Goal: Information Seeking & Learning: Learn about a topic

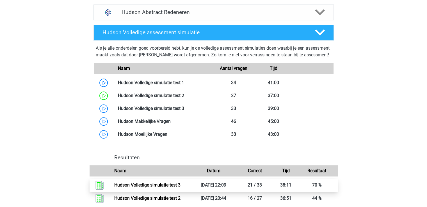
scroll to position [449, 0]
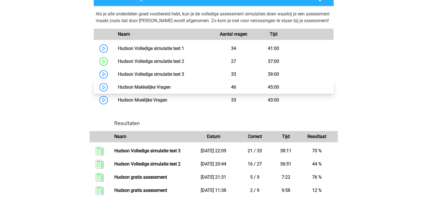
click at [171, 90] on link at bounding box center [171, 87] width 0 height 5
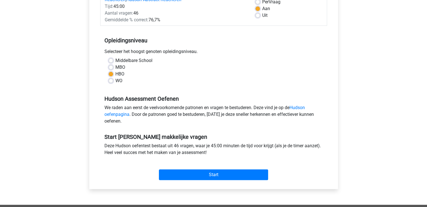
scroll to position [140, 0]
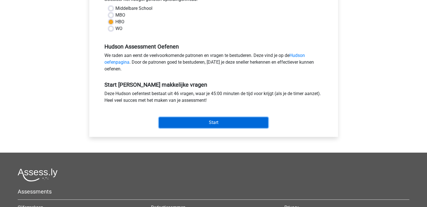
click at [210, 120] on input "Start" at bounding box center [213, 122] width 109 height 11
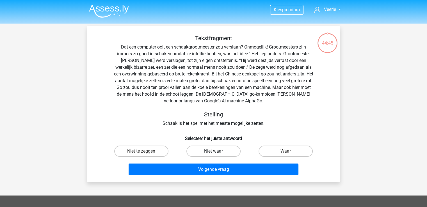
click at [208, 151] on label "Niet waar" at bounding box center [213, 151] width 54 height 11
click at [213, 151] on input "Niet waar" at bounding box center [215, 153] width 4 height 4
radio input "true"
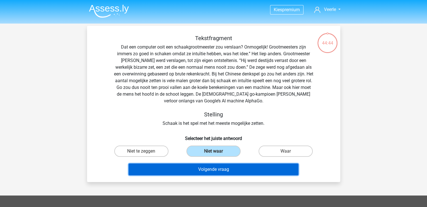
click at [213, 171] on button "Volgende vraag" at bounding box center [214, 170] width 170 height 12
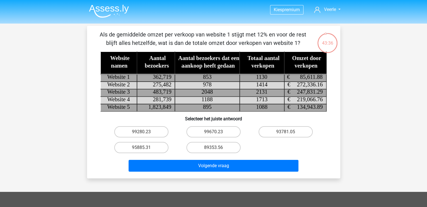
drag, startPoint x: 144, startPoint y: 148, endPoint x: 165, endPoint y: 158, distance: 23.9
click at [144, 148] on input "95885.31" at bounding box center [143, 150] width 4 height 4
radio input "true"
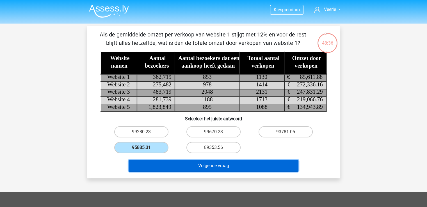
click at [216, 167] on button "Volgende vraag" at bounding box center [214, 166] width 170 height 12
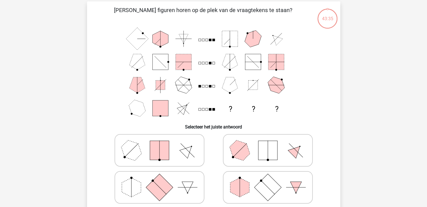
scroll to position [26, 0]
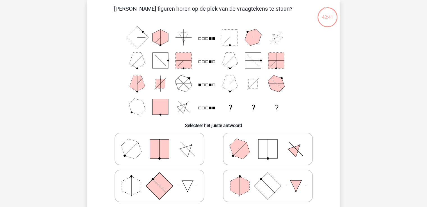
click at [153, 186] on rect at bounding box center [159, 186] width 27 height 27
click at [160, 179] on input "radio" at bounding box center [162, 178] width 4 height 4
radio input "true"
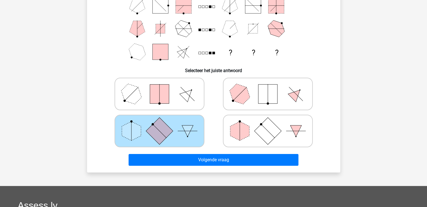
scroll to position [82, 0]
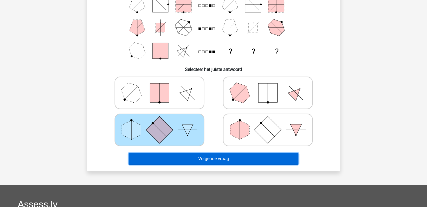
click at [223, 158] on button "Volgende vraag" at bounding box center [214, 159] width 170 height 12
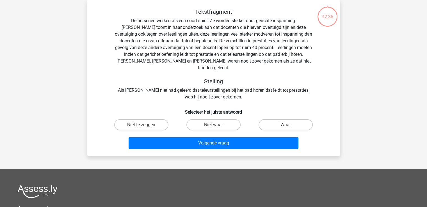
scroll to position [26, 0]
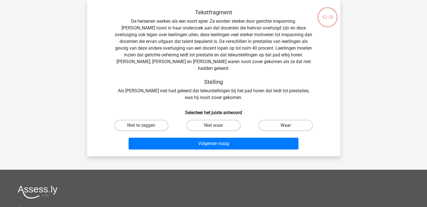
click at [283, 120] on label "Waar" at bounding box center [286, 125] width 54 height 11
click at [286, 126] on input "Waar" at bounding box center [288, 128] width 4 height 4
radio input "true"
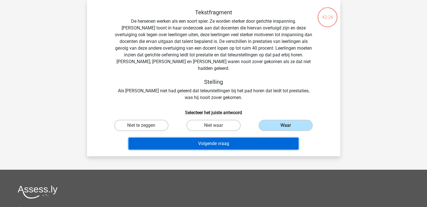
click at [208, 139] on button "Volgende vraag" at bounding box center [214, 144] width 170 height 12
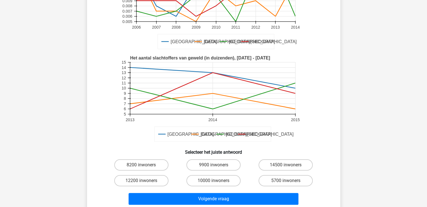
scroll to position [110, 0]
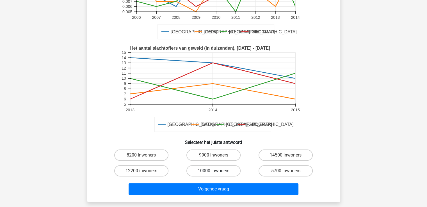
click at [199, 165] on label "10000 inwoners" at bounding box center [213, 170] width 54 height 11
click at [213, 171] on input "10000 inwoners" at bounding box center [215, 173] width 4 height 4
radio input "true"
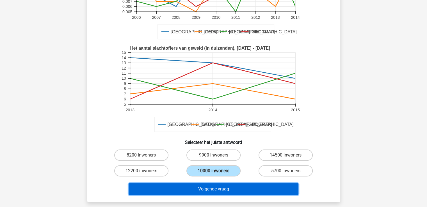
click at [204, 183] on button "Volgende vraag" at bounding box center [214, 189] width 170 height 12
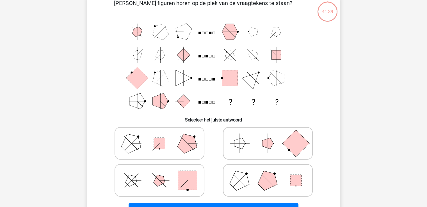
scroll to position [26, 0]
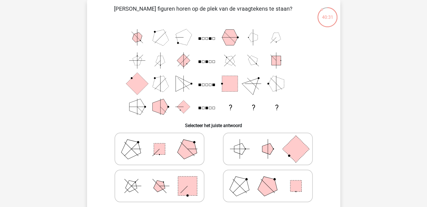
click at [272, 188] on polygon at bounding box center [267, 186] width 27 height 27
click at [272, 179] on input "radio" at bounding box center [270, 178] width 4 height 4
radio input "true"
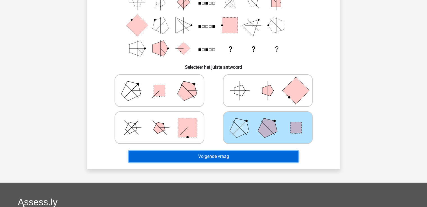
click at [228, 158] on button "Volgende vraag" at bounding box center [214, 157] width 170 height 12
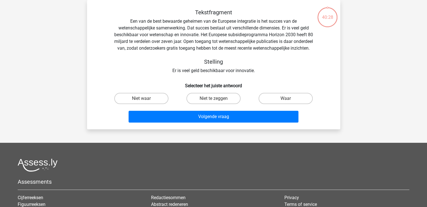
scroll to position [0, 0]
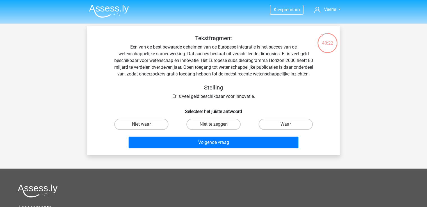
click at [289, 128] on input "Waar" at bounding box center [288, 126] width 4 height 4
radio input "true"
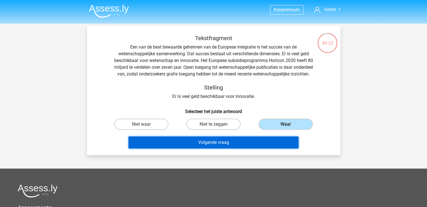
click at [221, 149] on button "Volgende vraag" at bounding box center [214, 143] width 170 height 12
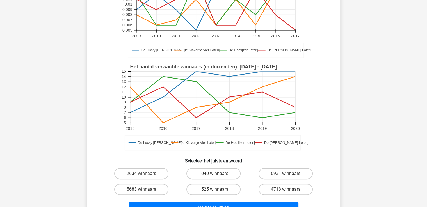
scroll to position [82, 0]
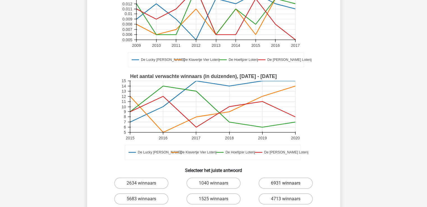
click at [277, 183] on label "6931 winnaars" at bounding box center [286, 183] width 54 height 11
click at [286, 183] on input "6931 winnaars" at bounding box center [288, 185] width 4 height 4
radio input "true"
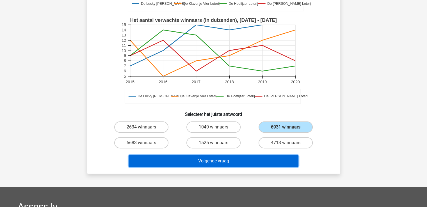
click at [205, 160] on button "Volgende vraag" at bounding box center [214, 161] width 170 height 12
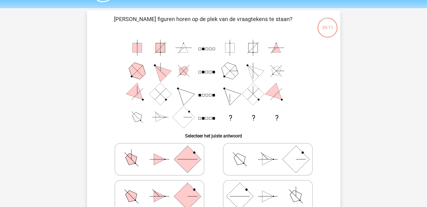
scroll to position [28, 0]
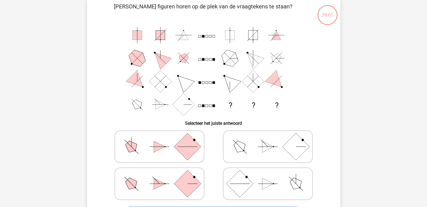
click at [142, 145] on icon at bounding box center [159, 147] width 84 height 28
click at [160, 140] on input "radio" at bounding box center [162, 138] width 4 height 4
radio input "true"
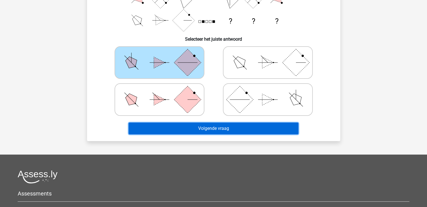
click at [240, 126] on button "Volgende vraag" at bounding box center [214, 129] width 170 height 12
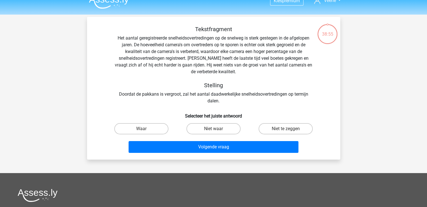
scroll to position [0, 0]
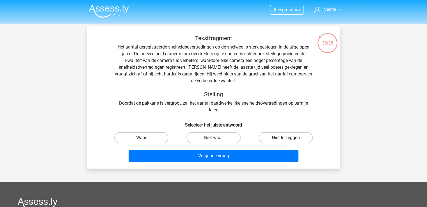
click at [286, 142] on label "Niet te zeggen" at bounding box center [286, 137] width 54 height 11
click at [286, 142] on input "Niet te zeggen" at bounding box center [288, 140] width 4 height 4
radio input "true"
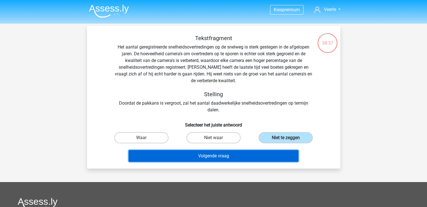
click at [244, 154] on button "Volgende vraag" at bounding box center [214, 156] width 170 height 12
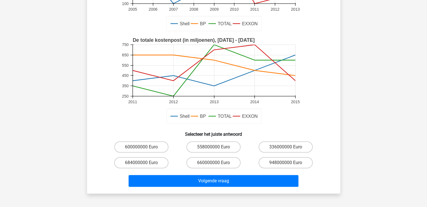
scroll to position [110, 0]
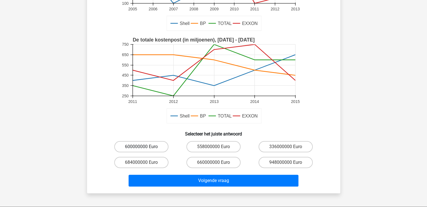
click at [135, 148] on label "600000000 Euro" at bounding box center [141, 146] width 54 height 11
click at [141, 148] on input "600000000 Euro" at bounding box center [143, 149] width 4 height 4
radio input "true"
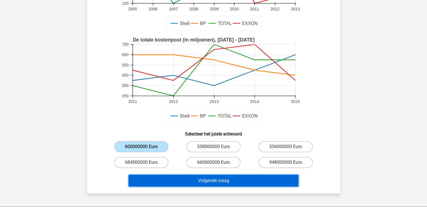
click at [196, 182] on button "Volgende vraag" at bounding box center [214, 181] width 170 height 12
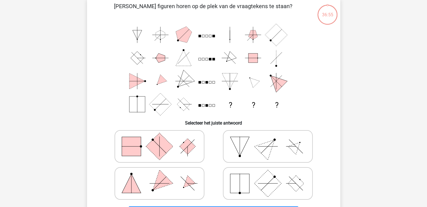
scroll to position [26, 0]
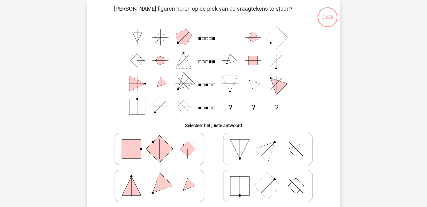
click at [161, 153] on rect at bounding box center [159, 149] width 27 height 27
click at [161, 142] on input "radio" at bounding box center [162, 140] width 4 height 4
radio input "true"
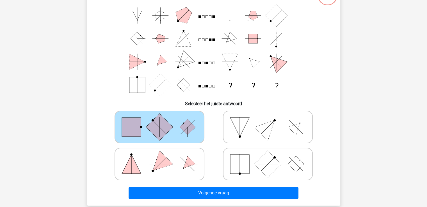
scroll to position [82, 0]
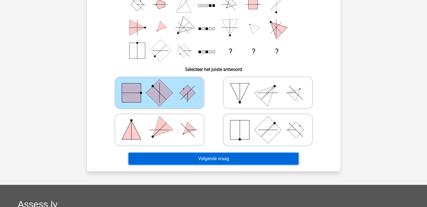
click at [228, 162] on button "Volgende vraag" at bounding box center [214, 159] width 170 height 12
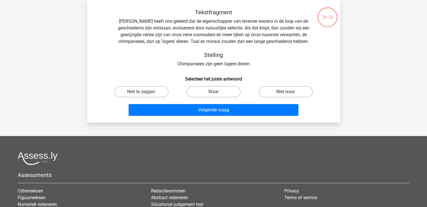
scroll to position [26, 0]
click at [141, 90] on label "Niet te zeggen" at bounding box center [141, 91] width 54 height 11
click at [141, 92] on input "Niet te zeggen" at bounding box center [143, 94] width 4 height 4
radio input "true"
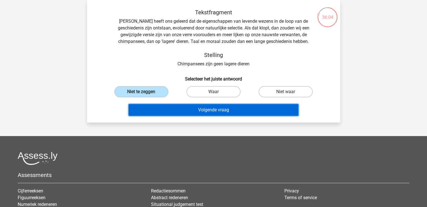
click at [200, 109] on button "Volgende vraag" at bounding box center [214, 110] width 170 height 12
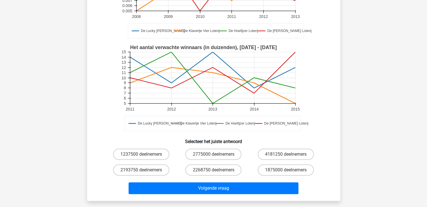
scroll to position [110, 0]
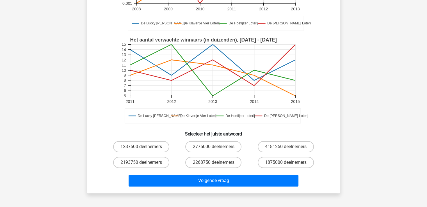
click at [288, 163] on input "1875000 deelnemers" at bounding box center [288, 165] width 4 height 4
radio input "true"
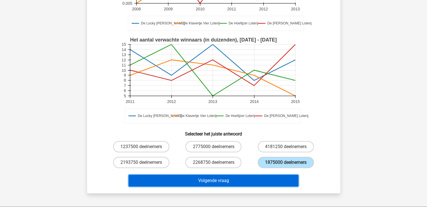
click at [224, 180] on button "Volgende vraag" at bounding box center [214, 181] width 170 height 12
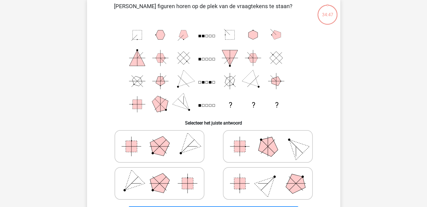
scroll to position [26, 0]
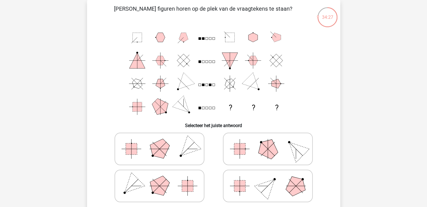
click at [251, 158] on icon at bounding box center [268, 149] width 84 height 28
click at [268, 142] on input "radio" at bounding box center [270, 140] width 4 height 4
radio input "true"
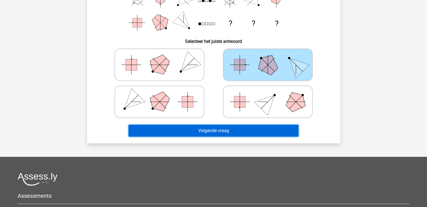
click at [213, 129] on button "Volgende vraag" at bounding box center [214, 131] width 170 height 12
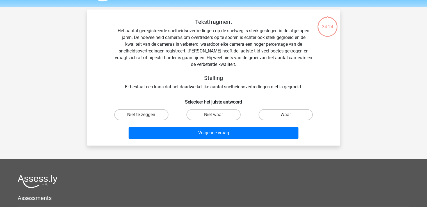
scroll to position [0, 0]
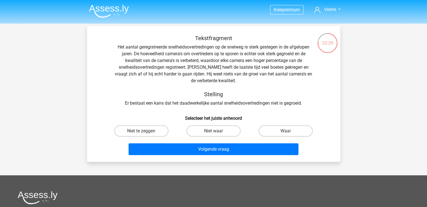
click at [288, 132] on input "Waar" at bounding box center [288, 133] width 4 height 4
radio input "true"
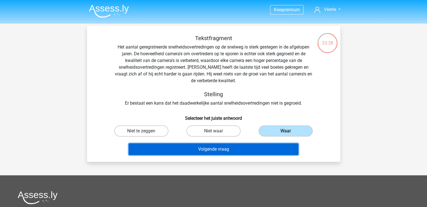
click at [204, 151] on button "Volgende vraag" at bounding box center [214, 150] width 170 height 12
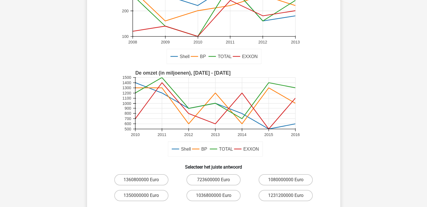
scroll to position [110, 0]
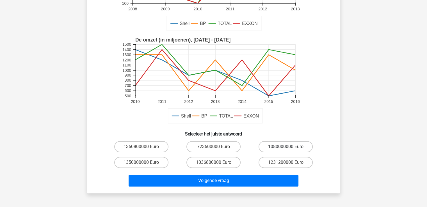
click at [294, 145] on label "1080000000 Euro" at bounding box center [286, 146] width 54 height 11
click at [290, 147] on input "1080000000 Euro" at bounding box center [288, 149] width 4 height 4
radio input "true"
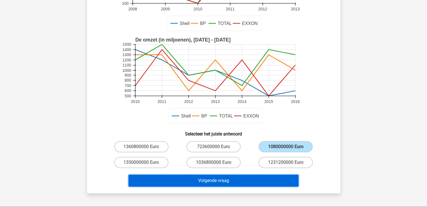
click at [220, 181] on button "Volgende vraag" at bounding box center [214, 181] width 170 height 12
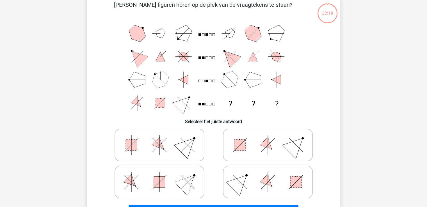
scroll to position [26, 0]
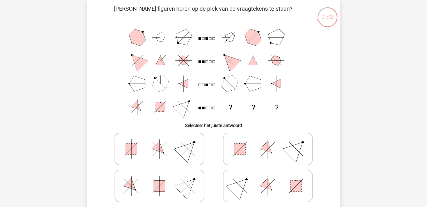
click at [132, 188] on polygon at bounding box center [131, 186] width 16 height 16
click at [160, 179] on input "radio" at bounding box center [162, 178] width 4 height 4
radio input "true"
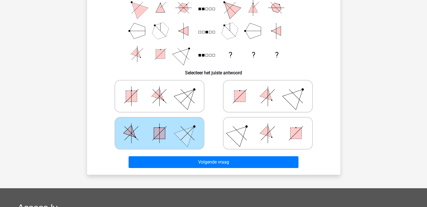
scroll to position [82, 0]
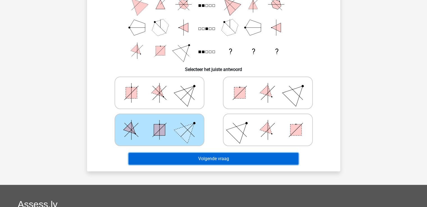
click at [218, 160] on button "Volgende vraag" at bounding box center [214, 159] width 170 height 12
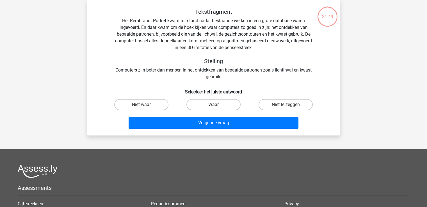
scroll to position [26, 0]
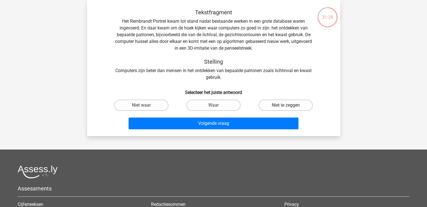
click at [283, 106] on label "Niet te zeggen" at bounding box center [286, 105] width 54 height 11
click at [286, 106] on input "Niet te zeggen" at bounding box center [288, 107] width 4 height 4
radio input "true"
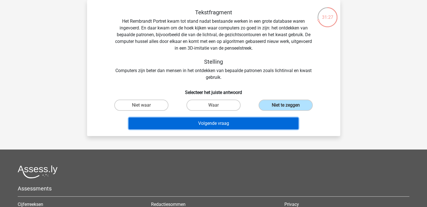
click at [235, 124] on button "Volgende vraag" at bounding box center [214, 124] width 170 height 12
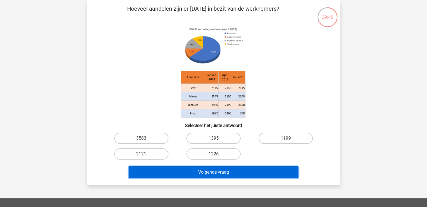
click at [208, 172] on button "Volgende vraag" at bounding box center [214, 173] width 170 height 12
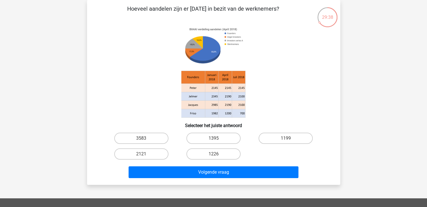
drag, startPoint x: 217, startPoint y: 139, endPoint x: 212, endPoint y: 171, distance: 32.6
click at [216, 140] on input "1395" at bounding box center [215, 140] width 4 height 4
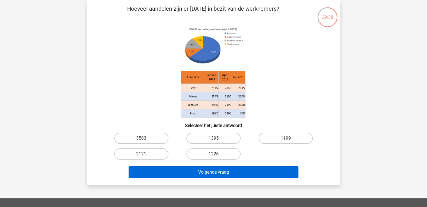
radio input "true"
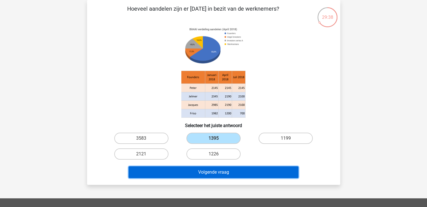
click at [211, 176] on button "Volgende vraag" at bounding box center [214, 173] width 170 height 12
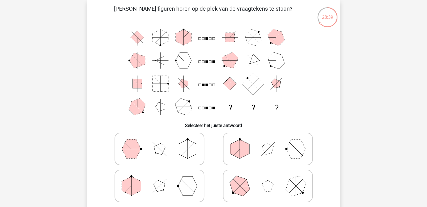
click at [146, 151] on icon at bounding box center [159, 149] width 84 height 28
click at [160, 142] on input "radio" at bounding box center [162, 140] width 4 height 4
radio input "true"
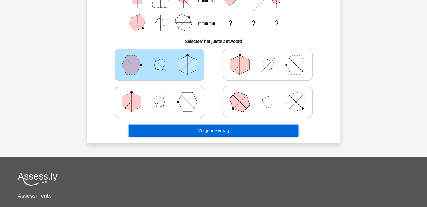
click at [229, 128] on button "Volgende vraag" at bounding box center [214, 131] width 170 height 12
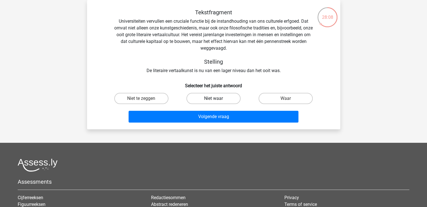
click at [212, 98] on label "Niet waar" at bounding box center [213, 98] width 54 height 11
click at [213, 99] on input "Niet waar" at bounding box center [215, 101] width 4 height 4
radio input "true"
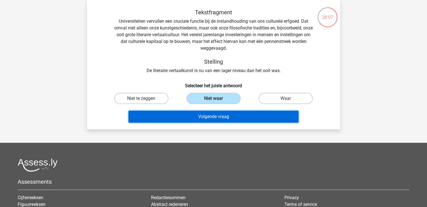
click at [211, 118] on button "Volgende vraag" at bounding box center [214, 117] width 170 height 12
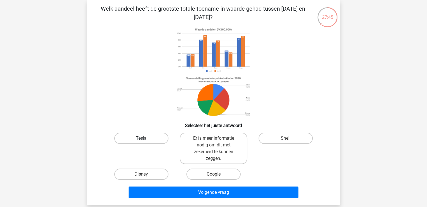
click at [145, 137] on label "Tesla" at bounding box center [141, 138] width 54 height 11
click at [145, 138] on input "Tesla" at bounding box center [143, 140] width 4 height 4
radio input "true"
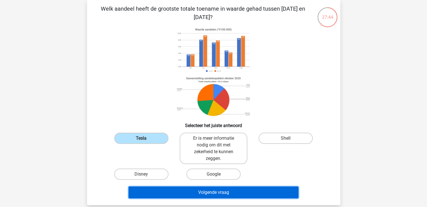
click at [217, 192] on button "Volgende vraag" at bounding box center [214, 193] width 170 height 12
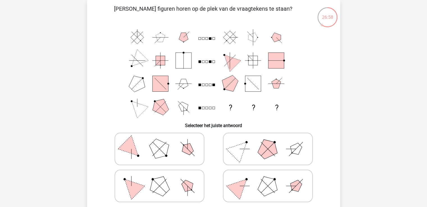
click at [158, 185] on polygon at bounding box center [159, 186] width 27 height 27
click at [160, 179] on input "radio" at bounding box center [162, 178] width 4 height 4
radio input "true"
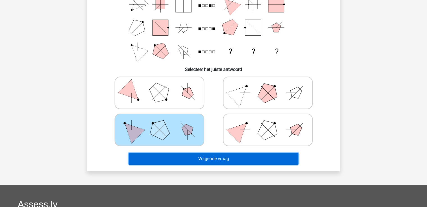
click at [224, 159] on button "Volgende vraag" at bounding box center [214, 159] width 170 height 12
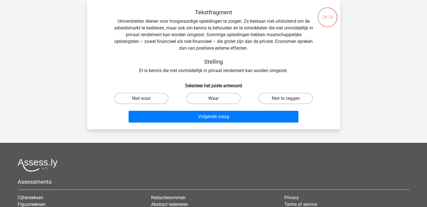
click at [206, 100] on label "Waar" at bounding box center [213, 98] width 54 height 11
click at [213, 100] on input "Waar" at bounding box center [215, 101] width 4 height 4
radio input "true"
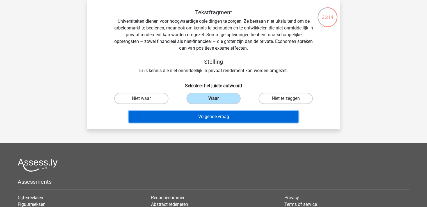
click at [192, 118] on button "Volgende vraag" at bounding box center [214, 117] width 170 height 12
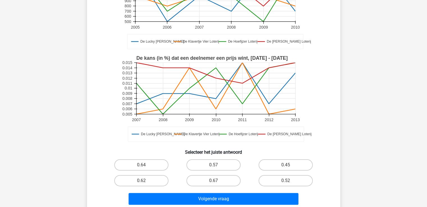
scroll to position [110, 0]
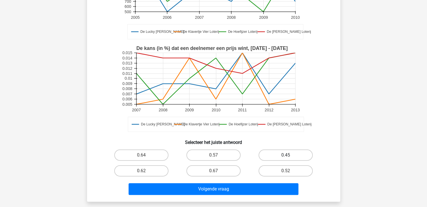
click at [279, 152] on label "0.45" at bounding box center [286, 155] width 54 height 11
click at [286, 155] on input "0.45" at bounding box center [288, 157] width 4 height 4
radio input "true"
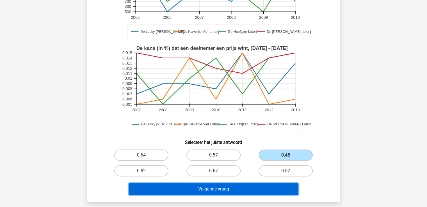
click at [219, 190] on button "Volgende vraag" at bounding box center [214, 189] width 170 height 12
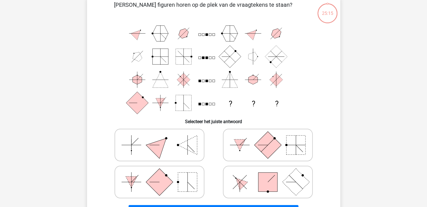
scroll to position [26, 0]
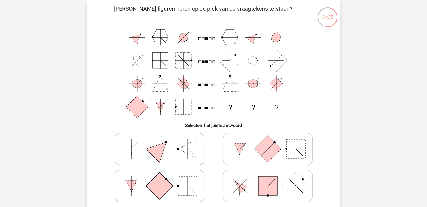
click at [240, 153] on polygon at bounding box center [239, 149] width 11 height 11
click at [268, 142] on input "radio" at bounding box center [270, 140] width 4 height 4
radio input "true"
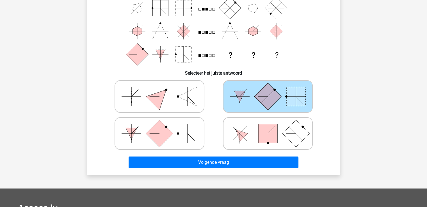
scroll to position [82, 0]
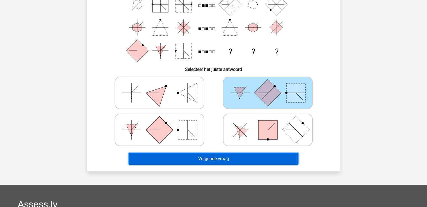
click at [210, 160] on button "Volgende vraag" at bounding box center [214, 159] width 170 height 12
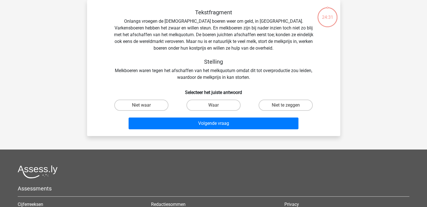
scroll to position [26, 0]
click at [131, 104] on label "Niet waar" at bounding box center [141, 105] width 54 height 11
click at [141, 105] on input "Niet waar" at bounding box center [143, 107] width 4 height 4
radio input "true"
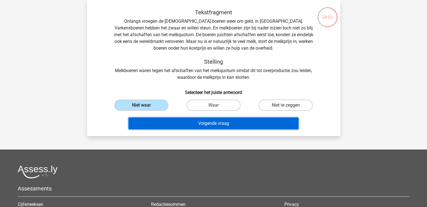
click at [206, 124] on button "Volgende vraag" at bounding box center [214, 124] width 170 height 12
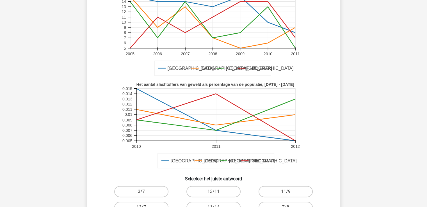
scroll to position [110, 0]
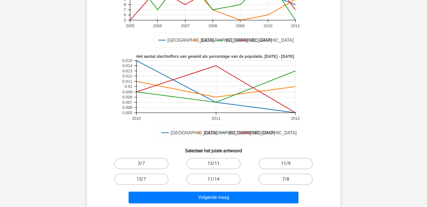
click at [290, 158] on label "11/9" at bounding box center [286, 163] width 54 height 11
click at [290, 164] on input "11/9" at bounding box center [288, 166] width 4 height 4
radio input "true"
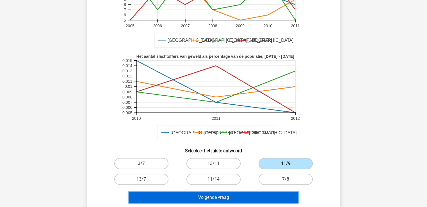
click at [206, 192] on button "Volgende vraag" at bounding box center [214, 198] width 170 height 12
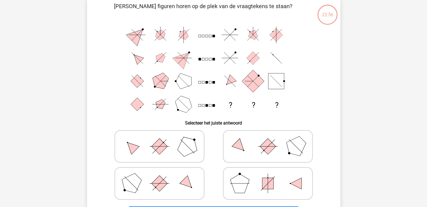
scroll to position [26, 0]
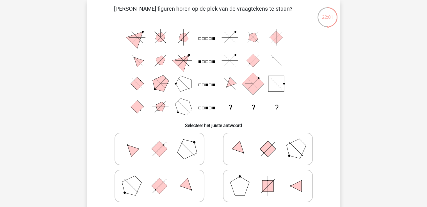
click at [152, 153] on icon at bounding box center [159, 149] width 84 height 28
click at [160, 142] on input "radio" at bounding box center [162, 140] width 4 height 4
radio input "true"
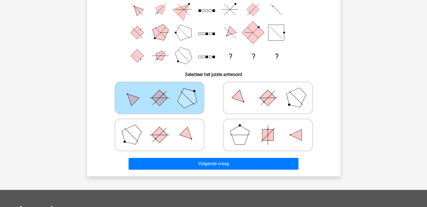
scroll to position [82, 0]
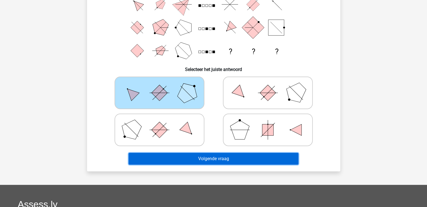
click at [239, 160] on button "Volgende vraag" at bounding box center [214, 159] width 170 height 12
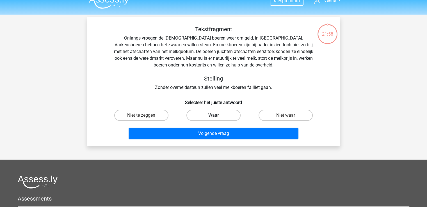
scroll to position [0, 0]
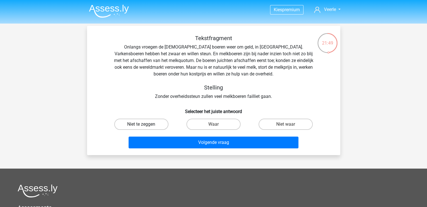
click at [126, 127] on label "Niet te zeggen" at bounding box center [141, 124] width 54 height 11
click at [141, 127] on input "Niet te zeggen" at bounding box center [143, 126] width 4 height 4
radio input "true"
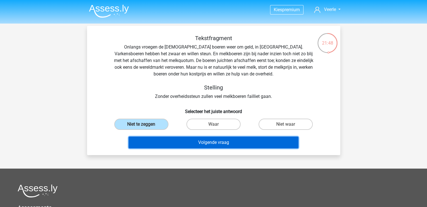
click at [212, 144] on button "Volgende vraag" at bounding box center [214, 143] width 170 height 12
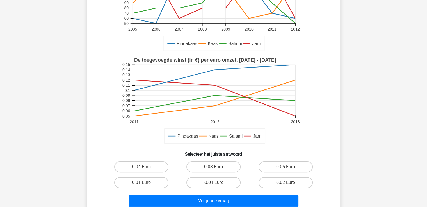
scroll to position [110, 0]
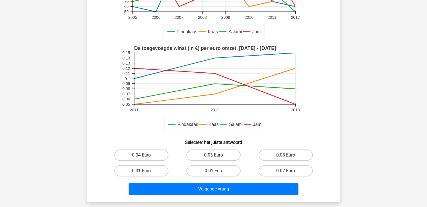
click at [285, 170] on label "0.02 Euro" at bounding box center [286, 170] width 54 height 11
click at [286, 171] on input "0.02 Euro" at bounding box center [288, 173] width 4 height 4
radio input "true"
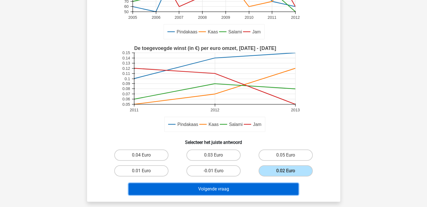
click at [224, 189] on button "Volgende vraag" at bounding box center [214, 189] width 170 height 12
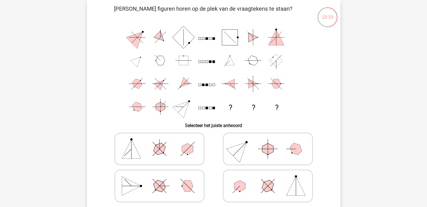
scroll to position [54, 0]
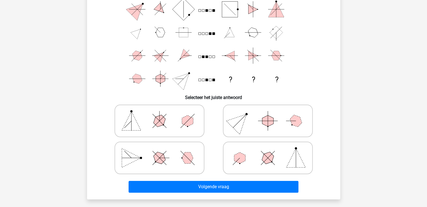
click at [139, 156] on icon at bounding box center [159, 158] width 84 height 28
click at [160, 151] on input "radio" at bounding box center [162, 149] width 4 height 4
radio input "true"
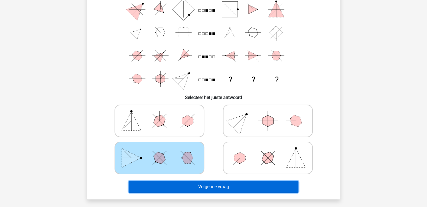
click at [203, 187] on button "Volgende vraag" at bounding box center [214, 187] width 170 height 12
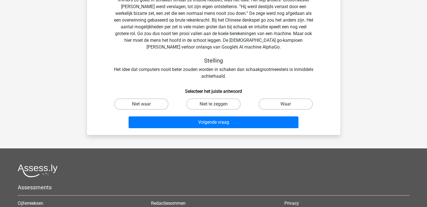
scroll to position [26, 0]
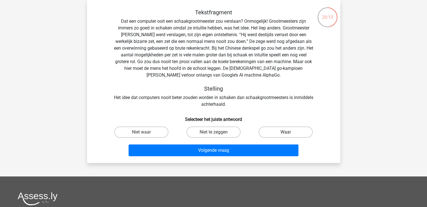
click at [286, 131] on label "Waar" at bounding box center [286, 132] width 54 height 11
click at [286, 132] on input "Waar" at bounding box center [288, 134] width 4 height 4
radio input "true"
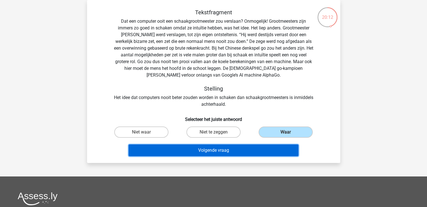
click at [216, 153] on button "Volgende vraag" at bounding box center [214, 151] width 170 height 12
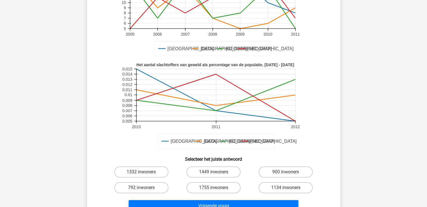
scroll to position [138, 0]
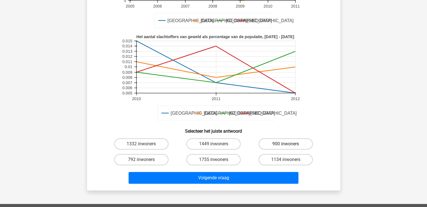
click at [277, 144] on label "900 inwoners" at bounding box center [286, 143] width 54 height 11
click at [286, 144] on input "900 inwoners" at bounding box center [288, 146] width 4 height 4
radio input "true"
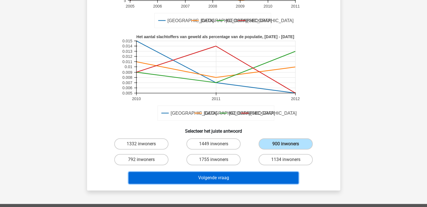
click at [200, 179] on button "Volgende vraag" at bounding box center [214, 178] width 170 height 12
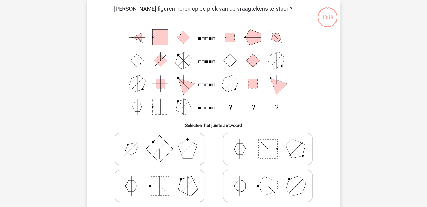
scroll to position [26, 0]
click at [244, 185] on polygon at bounding box center [239, 186] width 11 height 11
click at [268, 179] on input "radio" at bounding box center [270, 178] width 4 height 4
radio input "true"
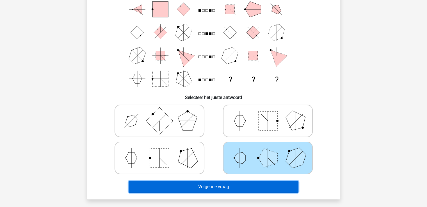
drag, startPoint x: 242, startPoint y: 182, endPoint x: 239, endPoint y: 183, distance: 2.8
click at [242, 182] on button "Volgende vraag" at bounding box center [214, 187] width 170 height 12
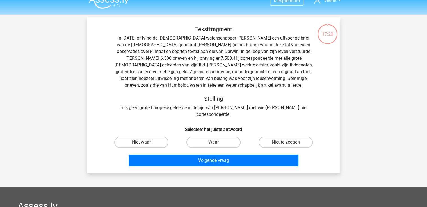
scroll to position [0, 0]
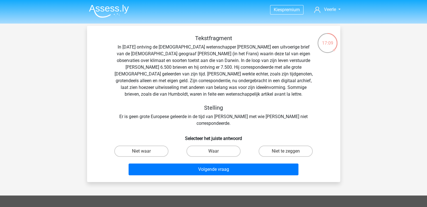
click at [217, 151] on input "Waar" at bounding box center [215, 153] width 4 height 4
radio input "true"
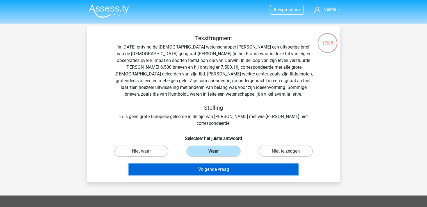
click at [219, 165] on button "Volgende vraag" at bounding box center [214, 170] width 170 height 12
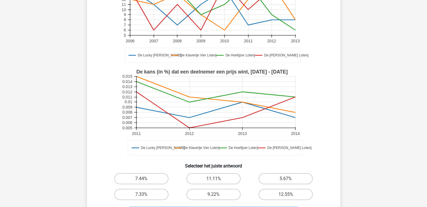
scroll to position [84, 0]
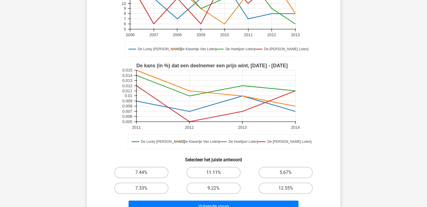
click at [210, 170] on label "11.11%" at bounding box center [213, 172] width 54 height 11
click at [213, 173] on input "11.11%" at bounding box center [215, 175] width 4 height 4
radio input "true"
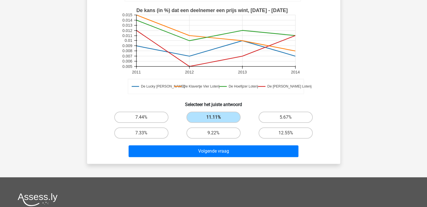
scroll to position [140, 0]
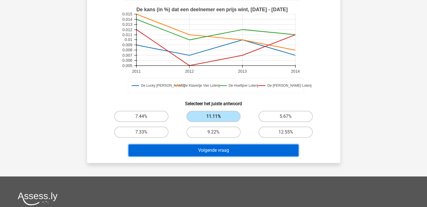
click at [208, 150] on button "Volgende vraag" at bounding box center [214, 151] width 170 height 12
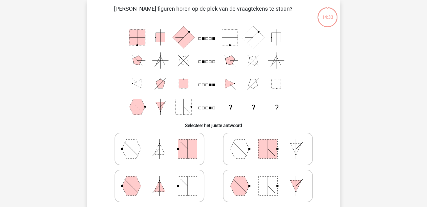
scroll to position [26, 0]
click at [136, 187] on polygon at bounding box center [131, 186] width 19 height 19
click at [160, 179] on input "radio" at bounding box center [162, 178] width 4 height 4
radio input "true"
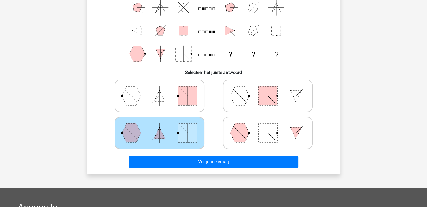
scroll to position [82, 0]
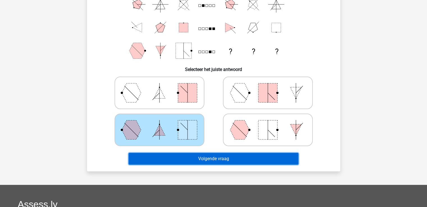
click at [207, 158] on button "Volgende vraag" at bounding box center [214, 159] width 170 height 12
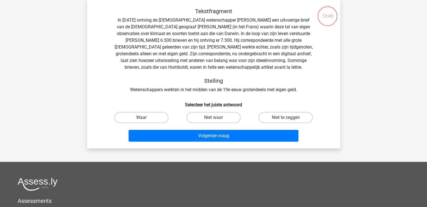
scroll to position [26, 0]
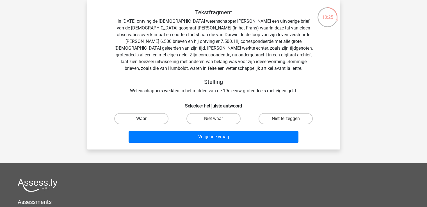
click at [130, 118] on label "Waar" at bounding box center [141, 118] width 54 height 11
click at [141, 119] on input "Waar" at bounding box center [143, 121] width 4 height 4
radio input "true"
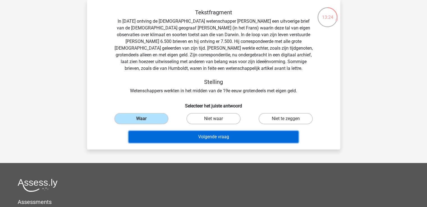
click at [217, 137] on button "Volgende vraag" at bounding box center [214, 137] width 170 height 12
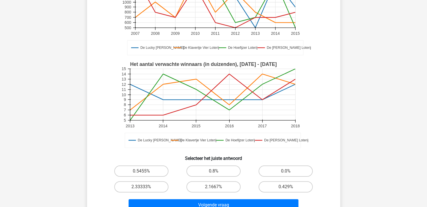
scroll to position [110, 0]
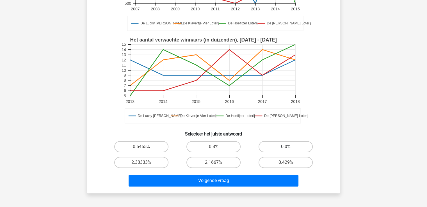
click at [283, 147] on label "0.0%" at bounding box center [286, 146] width 54 height 11
click at [286, 147] on input "0.0%" at bounding box center [288, 149] width 4 height 4
radio input "true"
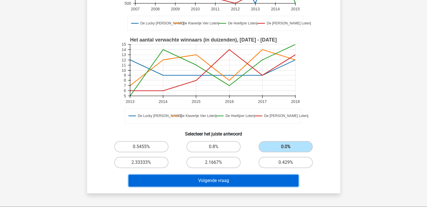
click at [214, 181] on button "Volgende vraag" at bounding box center [214, 181] width 170 height 12
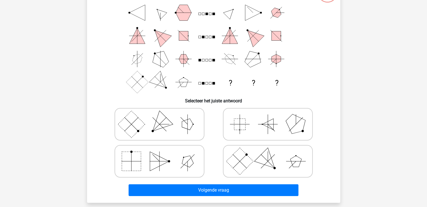
scroll to position [26, 0]
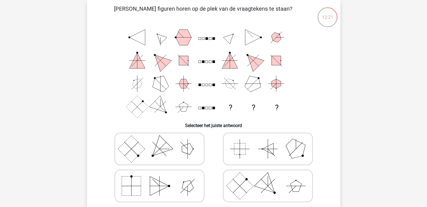
click at [285, 186] on icon at bounding box center [268, 186] width 84 height 28
click at [272, 179] on input "radio" at bounding box center [270, 178] width 4 height 4
radio input "true"
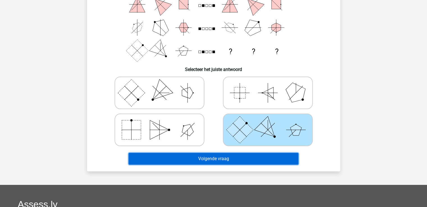
click at [227, 159] on button "Volgende vraag" at bounding box center [214, 159] width 170 height 12
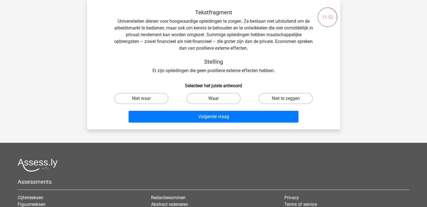
click at [213, 98] on label "Waar" at bounding box center [213, 98] width 54 height 11
click at [213, 99] on input "Waar" at bounding box center [215, 101] width 4 height 4
radio input "true"
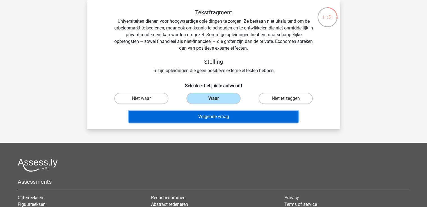
click at [211, 118] on button "Volgende vraag" at bounding box center [214, 117] width 170 height 12
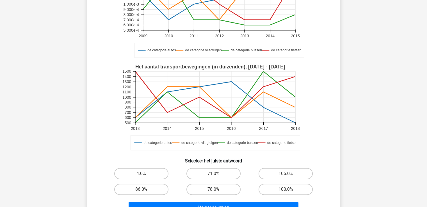
scroll to position [110, 0]
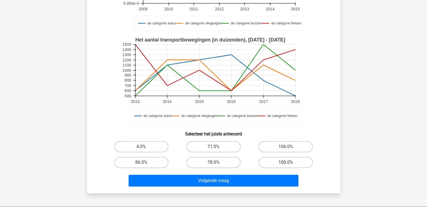
drag, startPoint x: 288, startPoint y: 160, endPoint x: 263, endPoint y: 173, distance: 28.4
click at [288, 160] on label "100.0%" at bounding box center [286, 162] width 54 height 11
click at [288, 163] on input "100.0%" at bounding box center [288, 165] width 4 height 4
radio input "true"
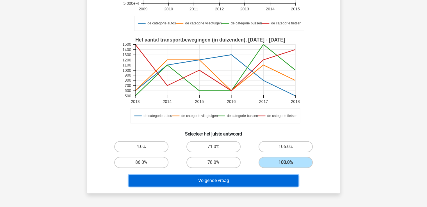
click at [208, 179] on button "Volgende vraag" at bounding box center [214, 181] width 170 height 12
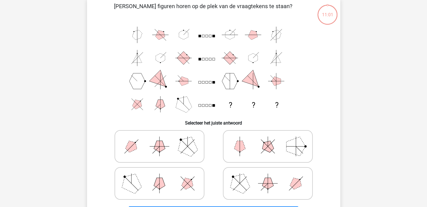
scroll to position [26, 0]
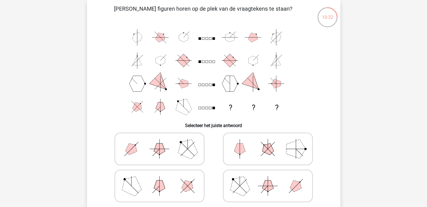
click at [148, 152] on icon at bounding box center [159, 149] width 84 height 28
click at [160, 142] on input "radio" at bounding box center [162, 140] width 4 height 4
radio input "true"
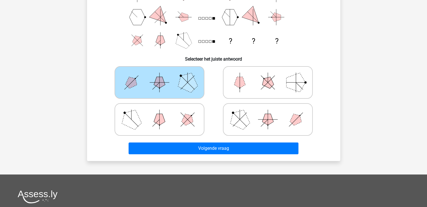
scroll to position [110, 0]
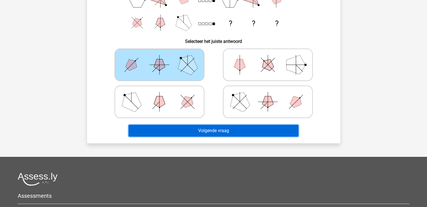
click at [225, 129] on button "Volgende vraag" at bounding box center [214, 131] width 170 height 12
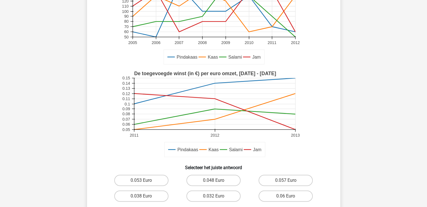
scroll to position [112, 0]
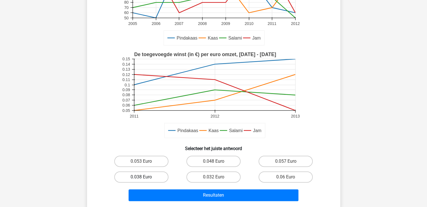
click at [138, 179] on label "0.038 Euro" at bounding box center [141, 177] width 54 height 11
click at [141, 179] on input "0.038 Euro" at bounding box center [143, 179] width 4 height 4
radio input "true"
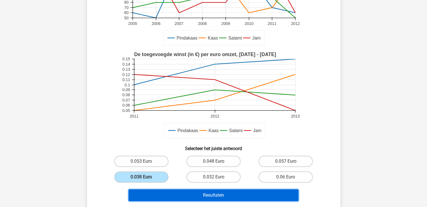
click at [201, 196] on button "Resultaten" at bounding box center [214, 196] width 170 height 12
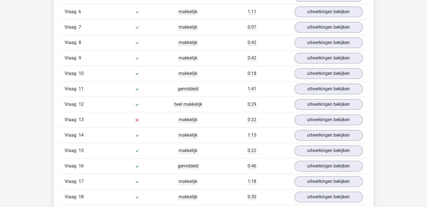
scroll to position [702, 0]
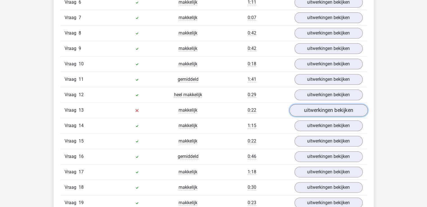
click at [326, 111] on link "uitwerkingen bekijken" at bounding box center [328, 110] width 78 height 12
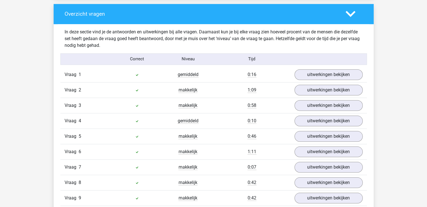
scroll to position [562, 0]
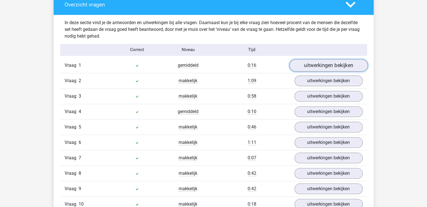
click at [318, 68] on link "uitwerkingen bekijken" at bounding box center [328, 65] width 78 height 12
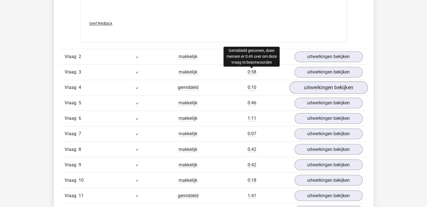
scroll to position [927, 0]
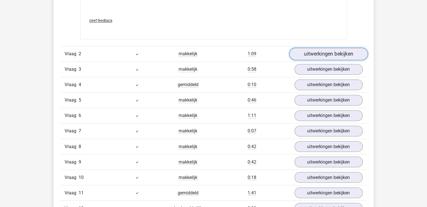
click at [313, 54] on link "uitwerkingen bekijken" at bounding box center [328, 54] width 78 height 12
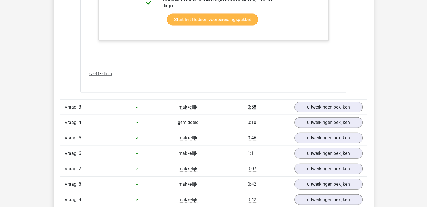
scroll to position [1236, 0]
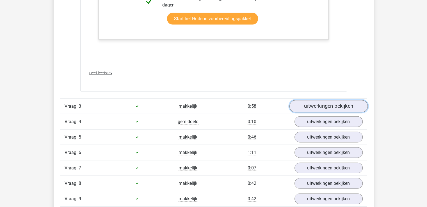
click at [326, 105] on link "uitwerkingen bekijken" at bounding box center [328, 106] width 78 height 12
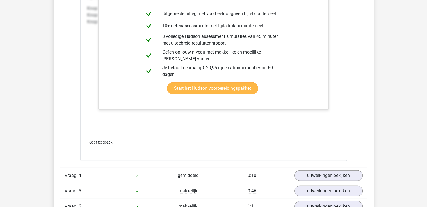
scroll to position [1657, 0]
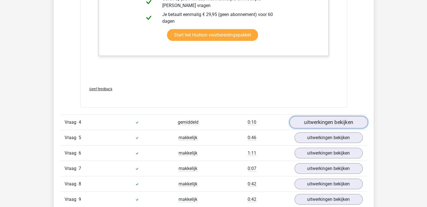
click at [319, 122] on link "uitwerkingen bekijken" at bounding box center [328, 122] width 78 height 12
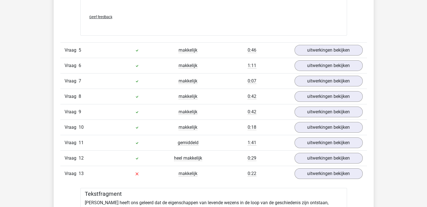
scroll to position [2078, 0]
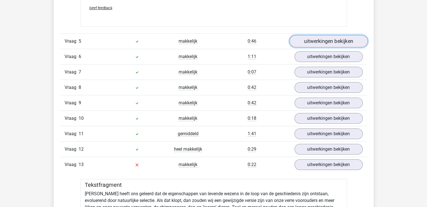
click at [316, 40] on link "uitwerkingen bekijken" at bounding box center [328, 41] width 78 height 12
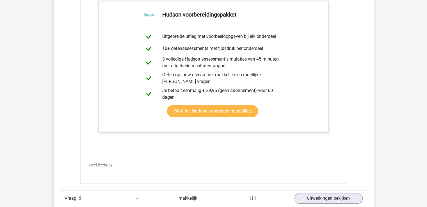
scroll to position [2472, 0]
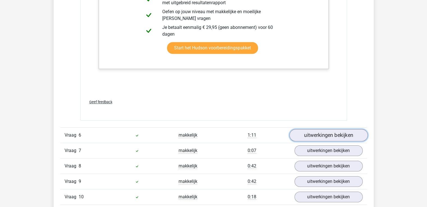
click at [327, 129] on link "uitwerkingen bekijken" at bounding box center [328, 135] width 78 height 12
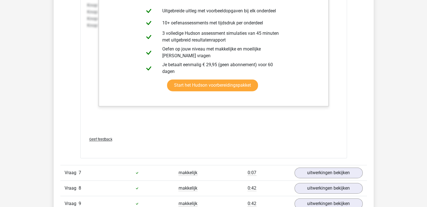
scroll to position [2949, 0]
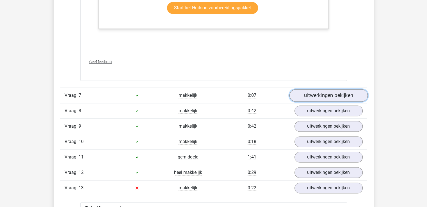
click at [327, 89] on link "uitwerkingen bekijken" at bounding box center [328, 95] width 78 height 12
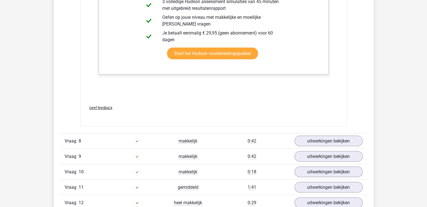
scroll to position [3314, 0]
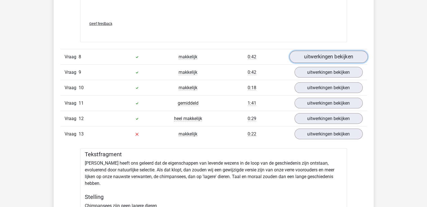
click at [320, 51] on link "uitwerkingen bekijken" at bounding box center [328, 57] width 78 height 12
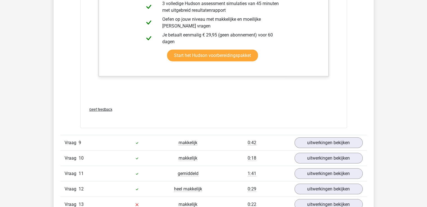
scroll to position [3792, 0]
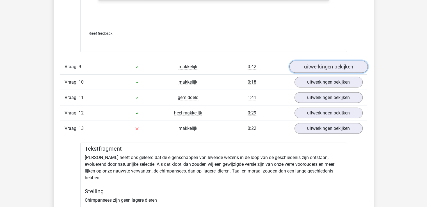
click at [327, 61] on link "uitwerkingen bekijken" at bounding box center [328, 67] width 78 height 12
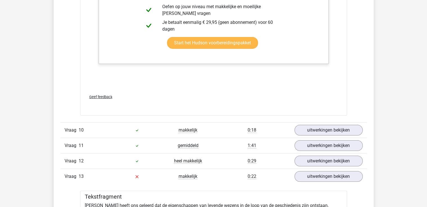
scroll to position [4213, 0]
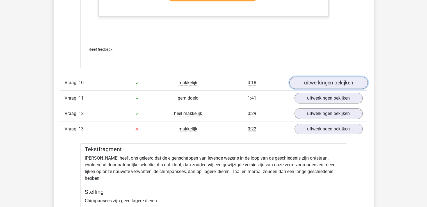
click at [331, 77] on link "uitwerkingen bekijken" at bounding box center [328, 83] width 78 height 12
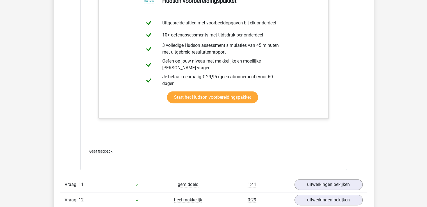
scroll to position [4522, 0]
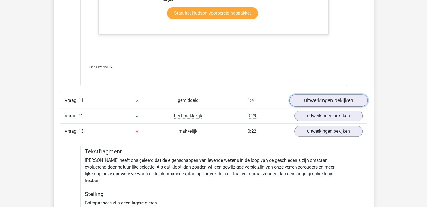
click at [317, 95] on link "uitwerkingen bekijken" at bounding box center [328, 101] width 78 height 12
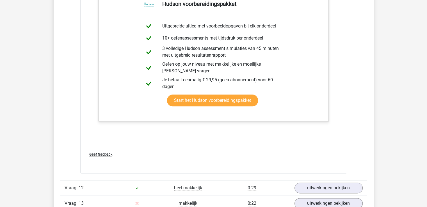
scroll to position [5028, 0]
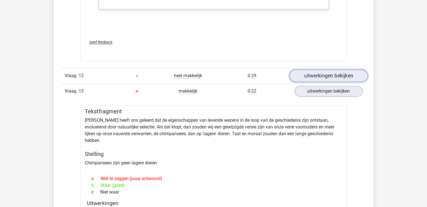
click at [325, 70] on link "uitwerkingen bekijken" at bounding box center [328, 76] width 78 height 12
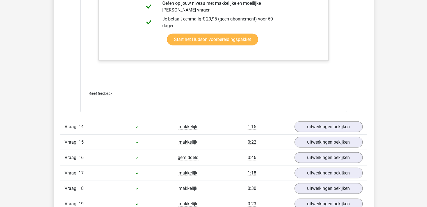
scroll to position [5786, 0]
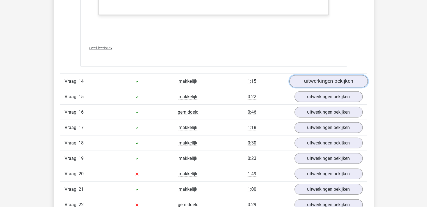
click at [327, 75] on link "uitwerkingen bekijken" at bounding box center [328, 81] width 78 height 12
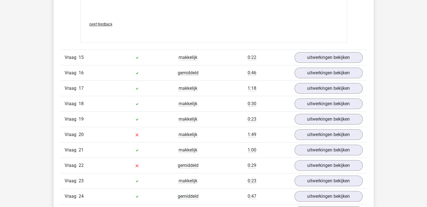
scroll to position [6291, 0]
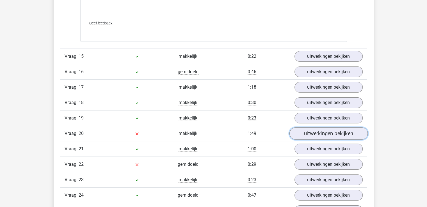
click at [314, 128] on link "uitwerkingen bekijken" at bounding box center [328, 134] width 78 height 12
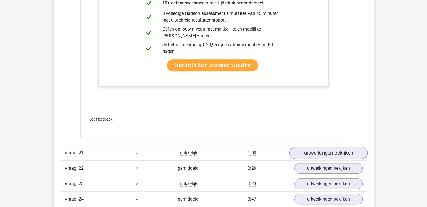
scroll to position [6713, 0]
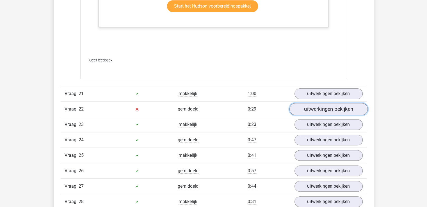
click at [321, 103] on link "uitwerkingen bekijken" at bounding box center [328, 109] width 78 height 12
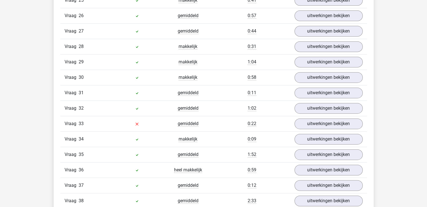
scroll to position [7190, 0]
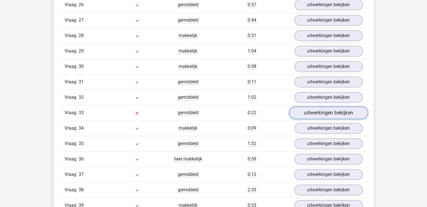
click at [341, 107] on link "uitwerkingen bekijken" at bounding box center [328, 113] width 78 height 12
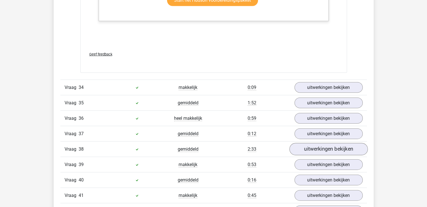
scroll to position [7668, 0]
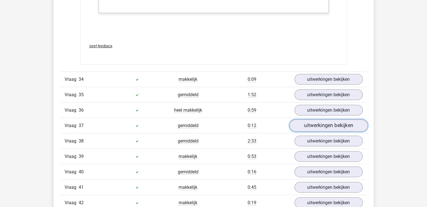
click at [311, 120] on link "uitwerkingen bekijken" at bounding box center [328, 126] width 78 height 12
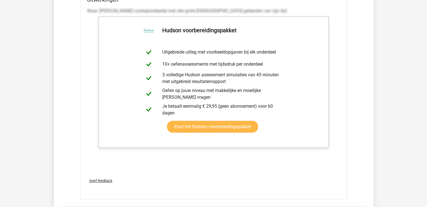
scroll to position [8005, 0]
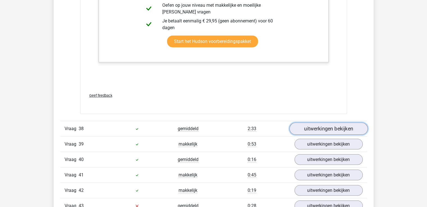
click at [319, 123] on link "uitwerkingen bekijken" at bounding box center [328, 129] width 78 height 12
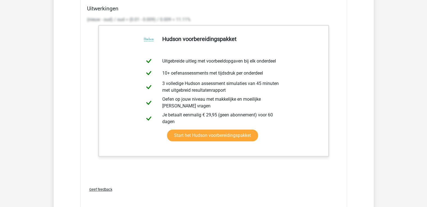
scroll to position [8510, 0]
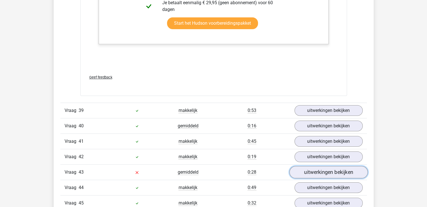
click at [323, 167] on link "uitwerkingen bekijken" at bounding box center [328, 173] width 78 height 12
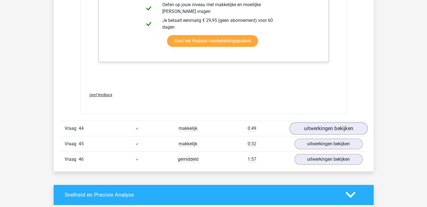
scroll to position [8932, 0]
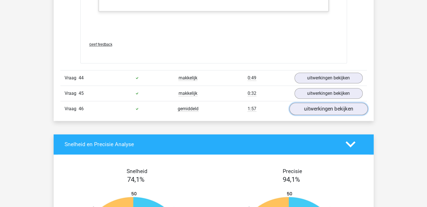
click at [324, 103] on link "uitwerkingen bekijken" at bounding box center [328, 109] width 78 height 12
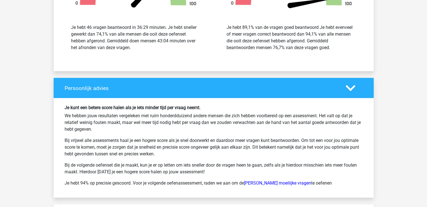
scroll to position [9662, 0]
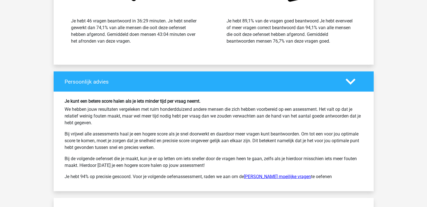
click at [265, 174] on link "[PERSON_NAME] moeilijke vragen" at bounding box center [277, 176] width 67 height 5
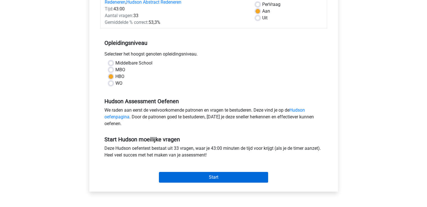
scroll to position [112, 0]
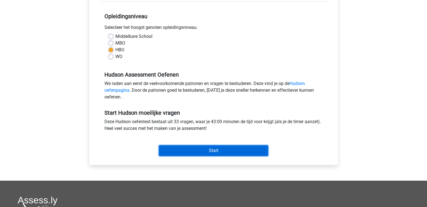
click at [217, 150] on input "Start" at bounding box center [213, 150] width 109 height 11
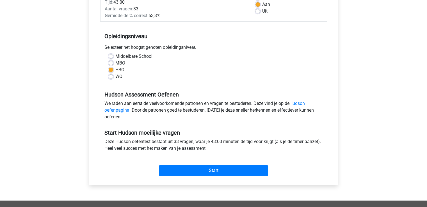
scroll to position [84, 0]
